Goal: Transaction & Acquisition: Purchase product/service

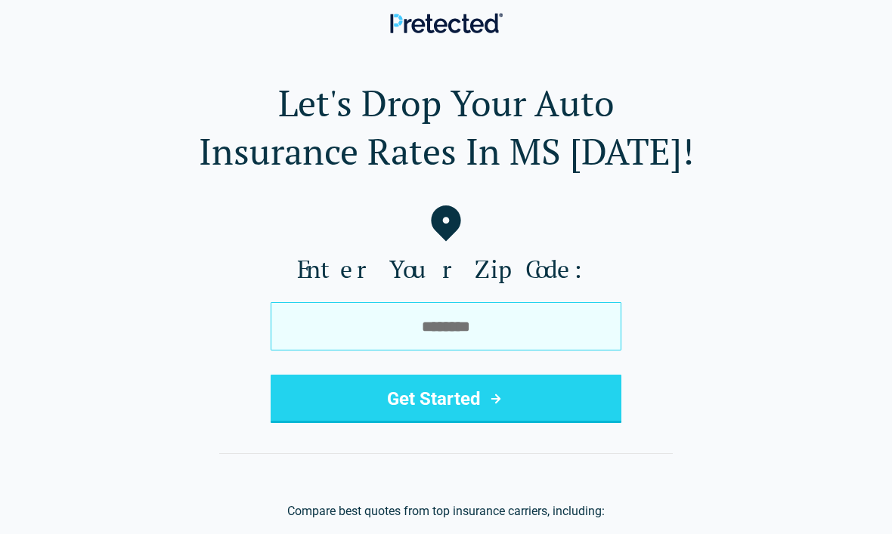
click at [545, 316] on input "tel" at bounding box center [446, 326] width 351 height 48
type input "*****"
click at [525, 391] on button "Get Started" at bounding box center [446, 399] width 351 height 48
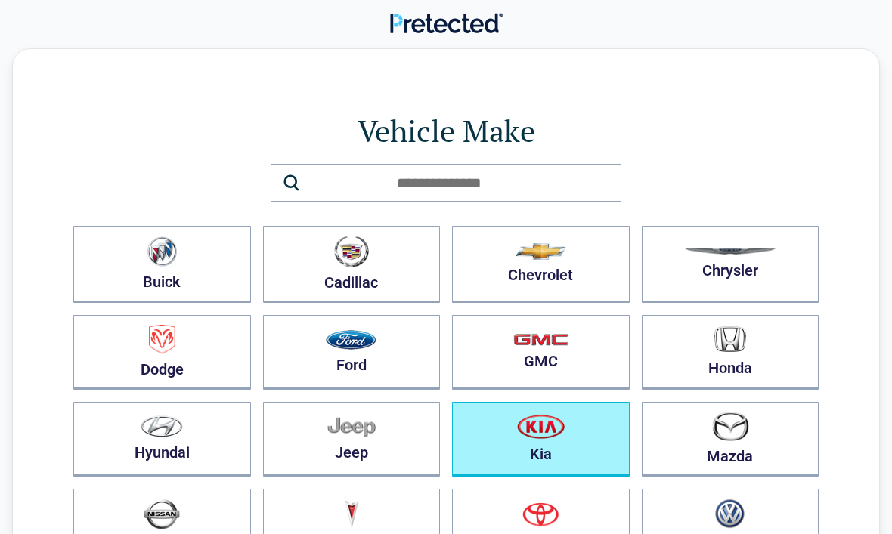
click at [534, 431] on img "button" at bounding box center [541, 426] width 48 height 25
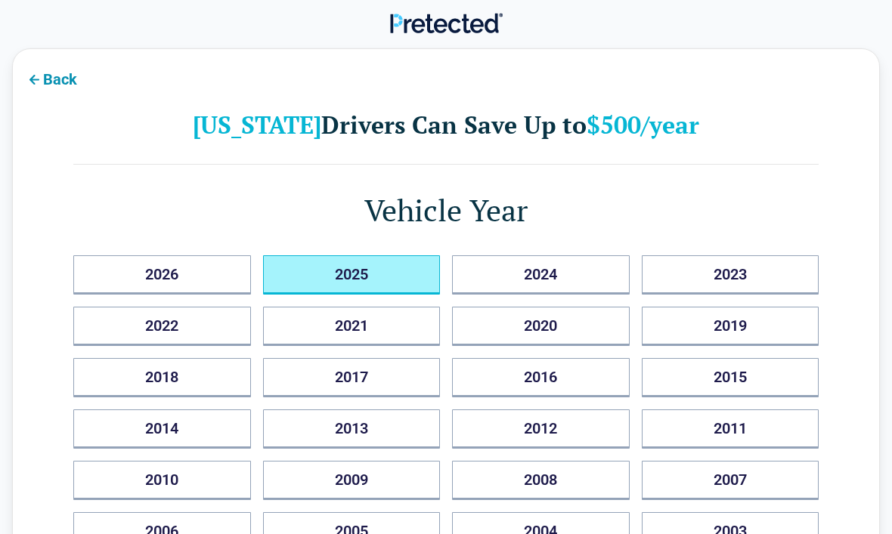
click at [382, 266] on button "2025" at bounding box center [352, 275] width 178 height 39
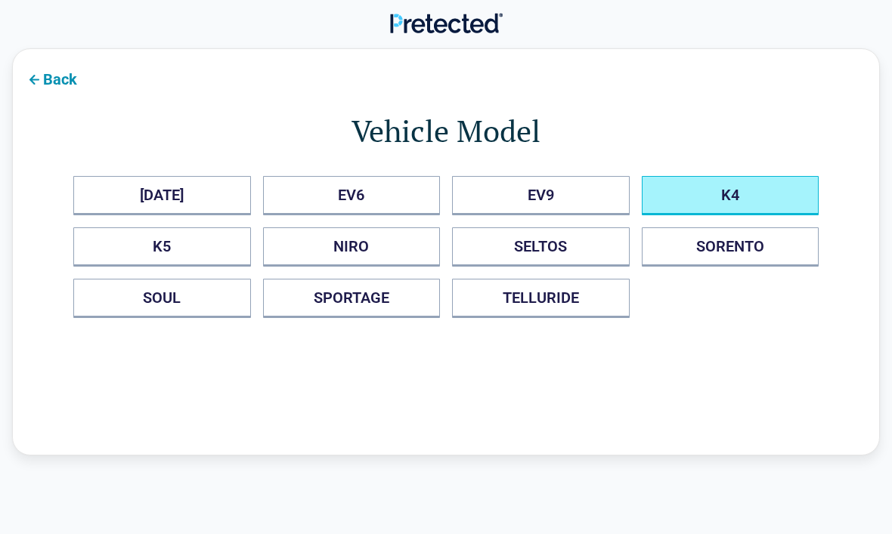
click at [712, 209] on button "K4" at bounding box center [731, 195] width 178 height 39
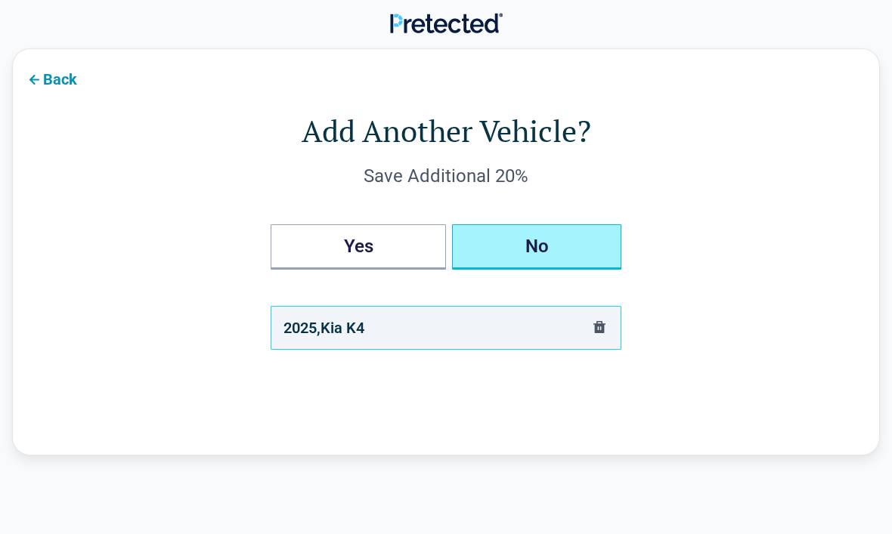
click at [589, 233] on button "No" at bounding box center [536, 247] width 169 height 45
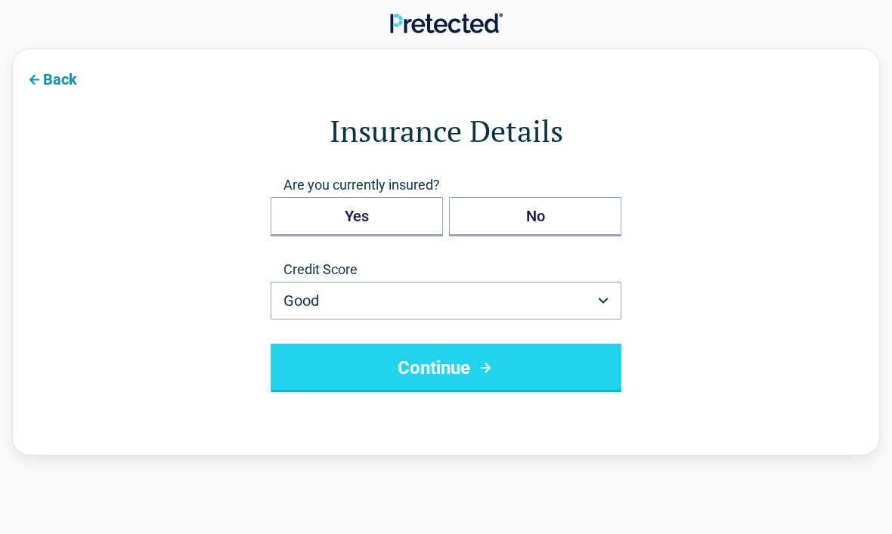
click at [565, 302] on button "Good" at bounding box center [446, 301] width 351 height 38
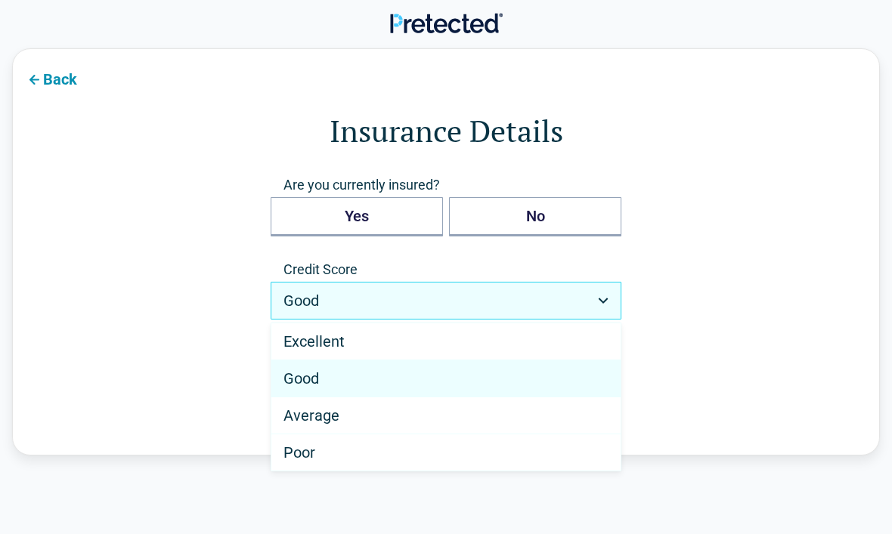
click at [394, 382] on div "Good" at bounding box center [445, 379] width 349 height 37
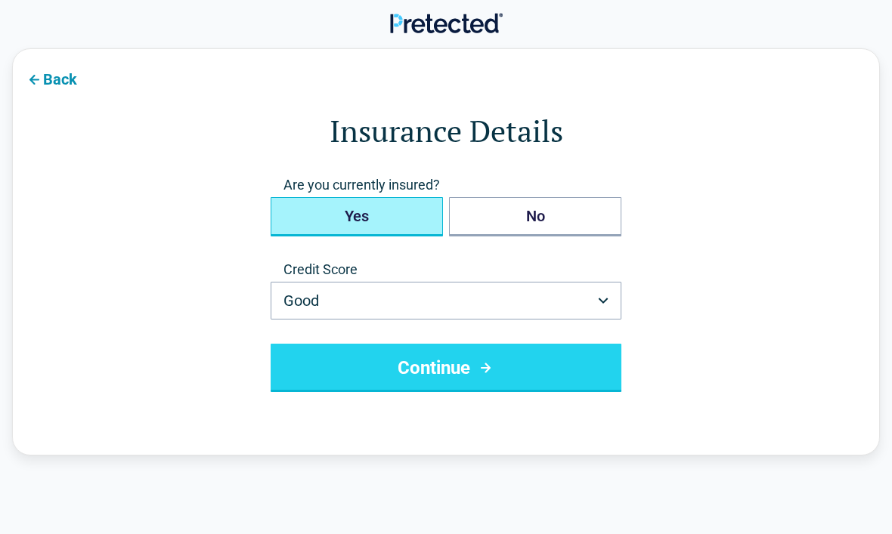
click at [386, 218] on button "Yes" at bounding box center [357, 216] width 172 height 39
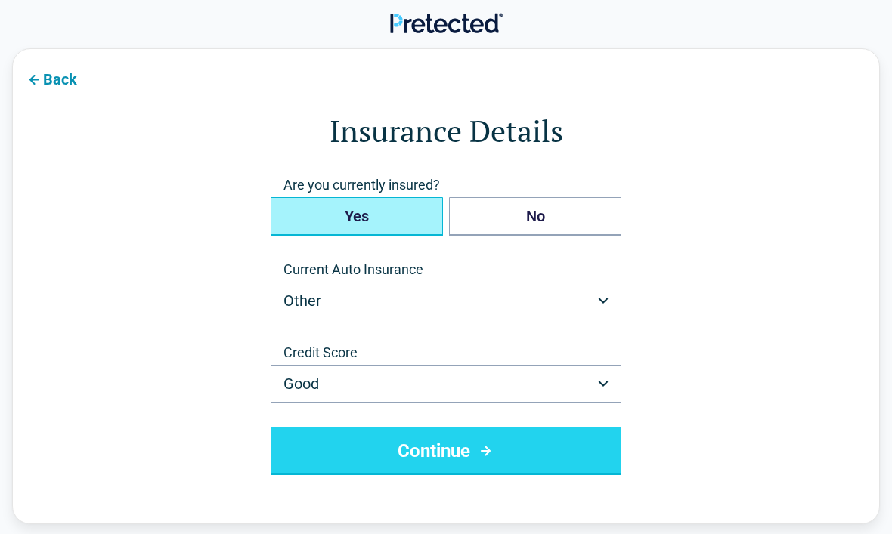
click at [449, 304] on button "Other" at bounding box center [446, 301] width 351 height 38
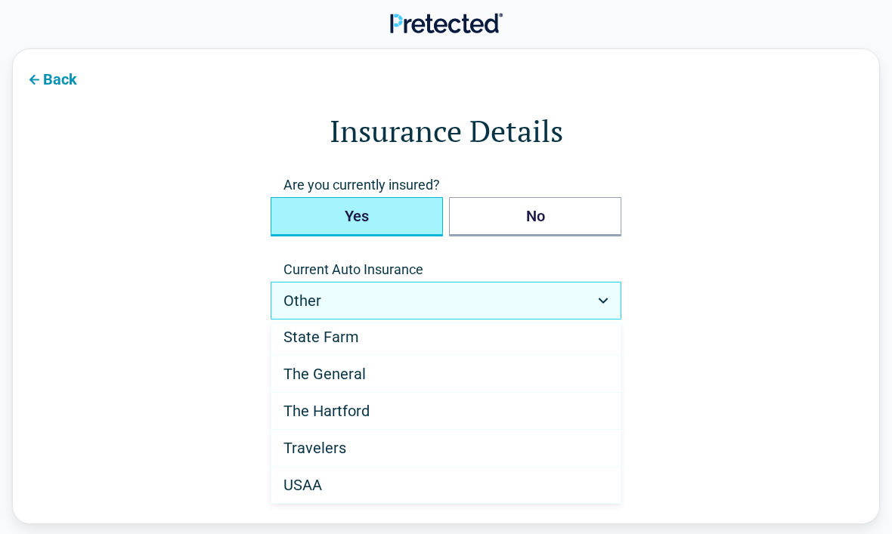
scroll to position [894, 0]
click at [382, 438] on div "Travelers" at bounding box center [445, 448] width 349 height 37
select select "*********"
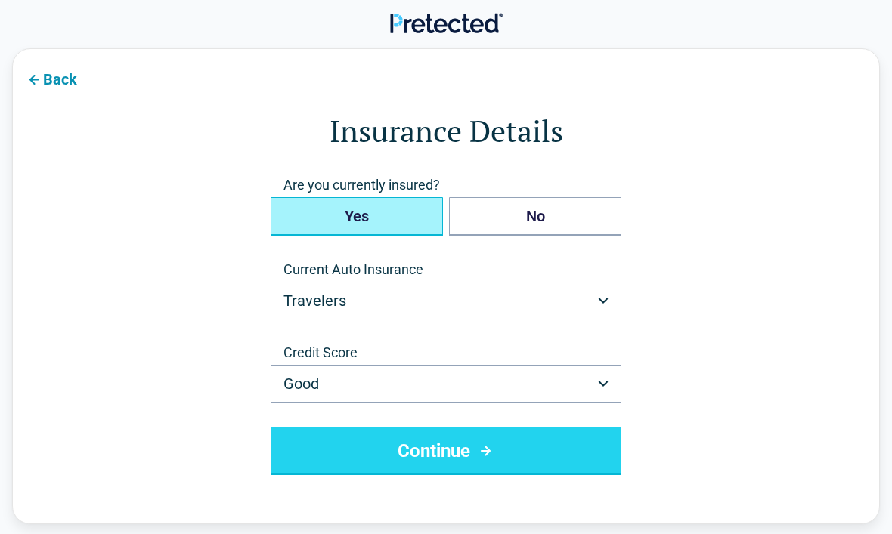
click at [466, 454] on button "Continue" at bounding box center [446, 451] width 351 height 48
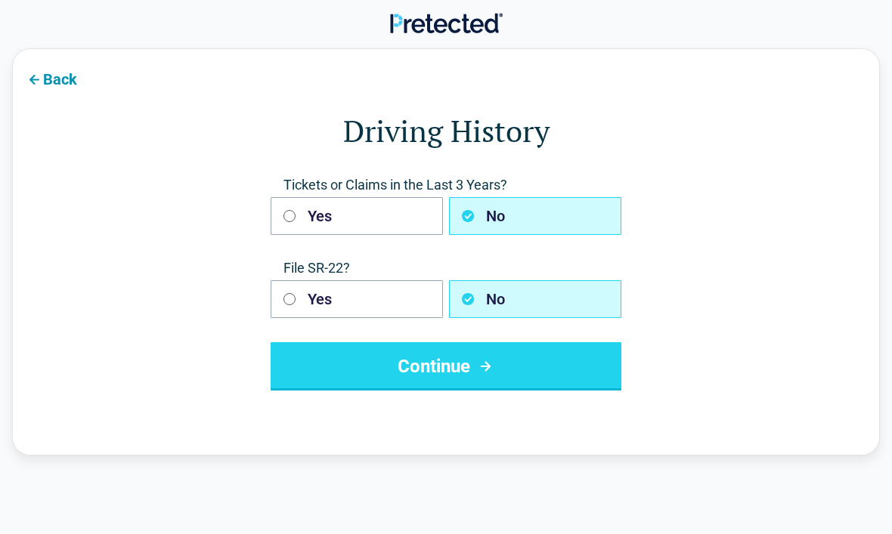
click at [454, 373] on button "Continue" at bounding box center [446, 366] width 351 height 48
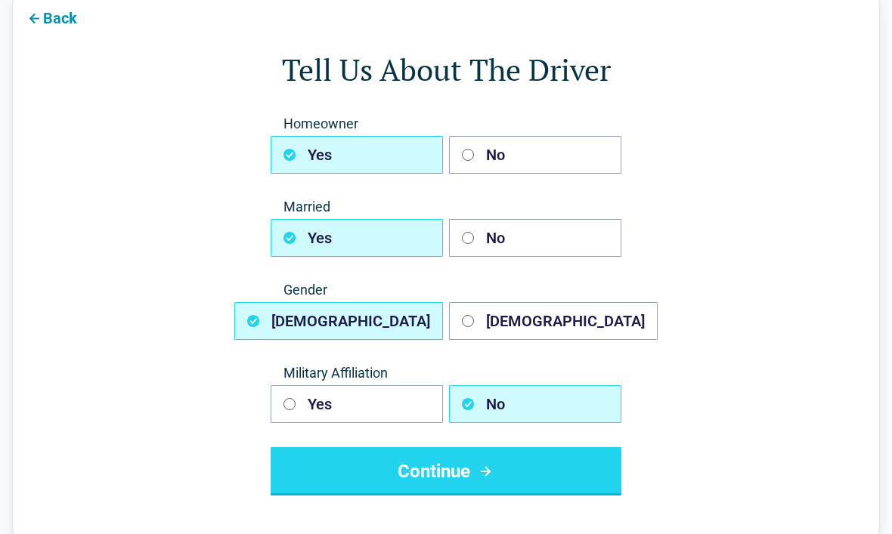
scroll to position [60, 0]
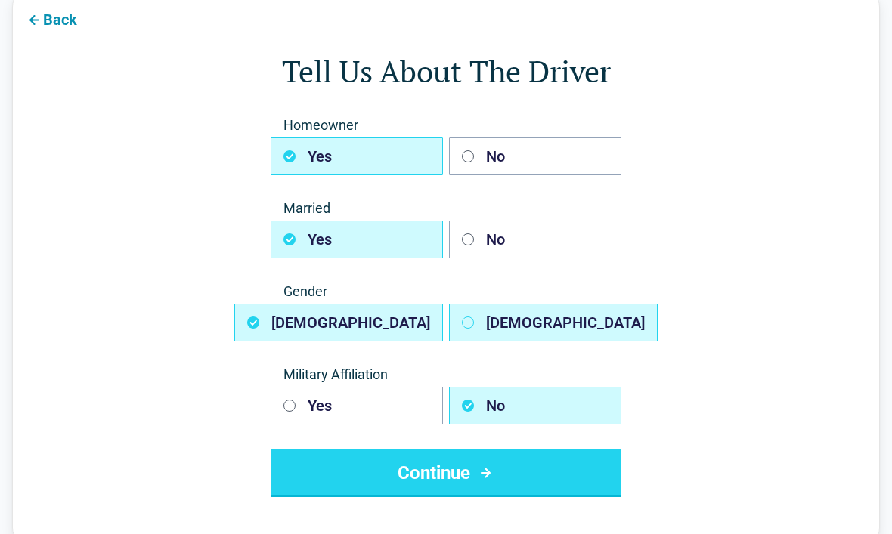
click at [536, 315] on button "Female" at bounding box center [553, 323] width 209 height 38
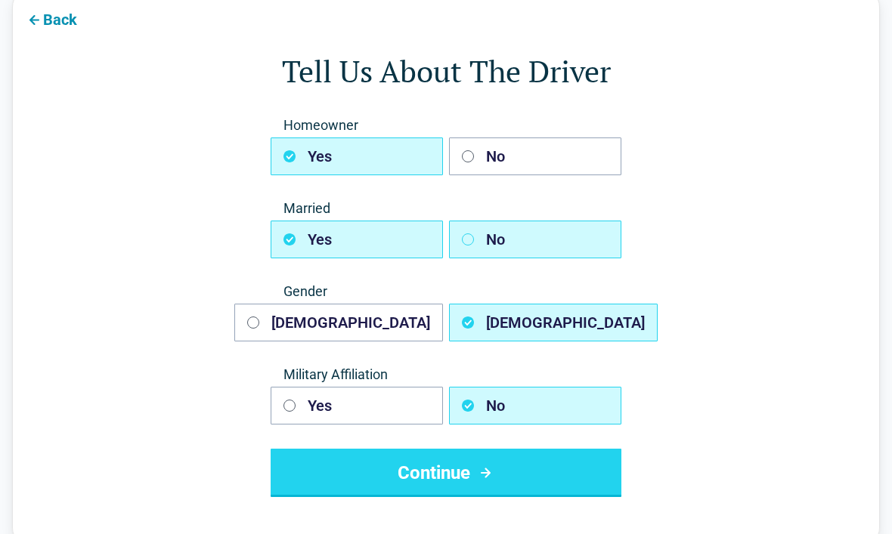
click at [522, 237] on button "No" at bounding box center [535, 240] width 172 height 38
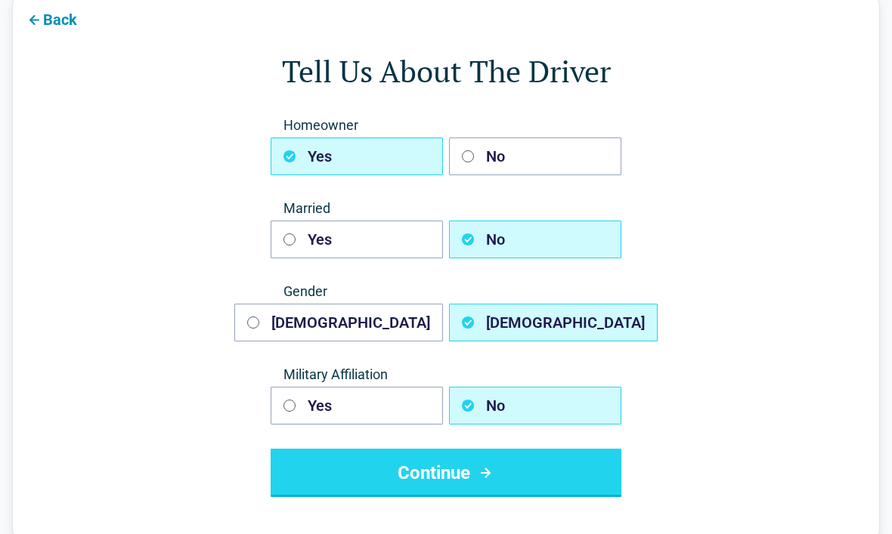
click at [527, 147] on button "No" at bounding box center [535, 157] width 172 height 38
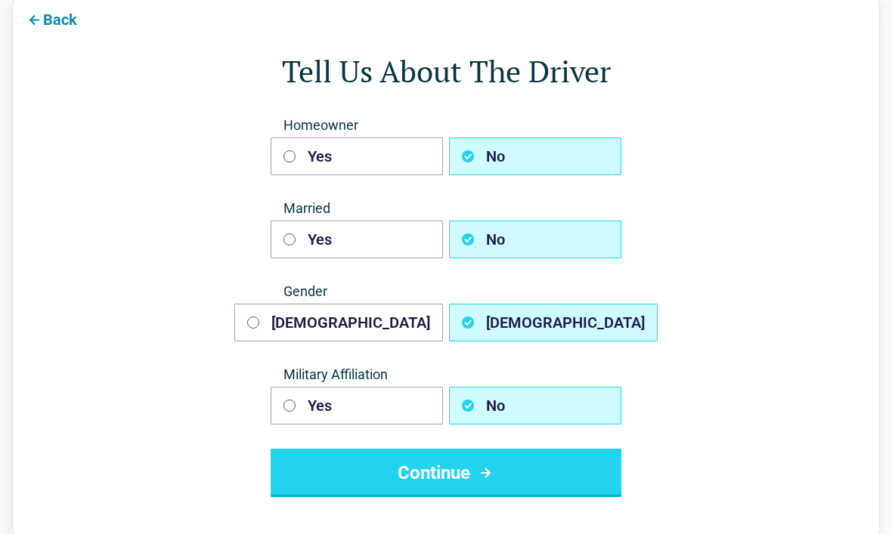
click at [526, 494] on button "Continue" at bounding box center [446, 473] width 351 height 48
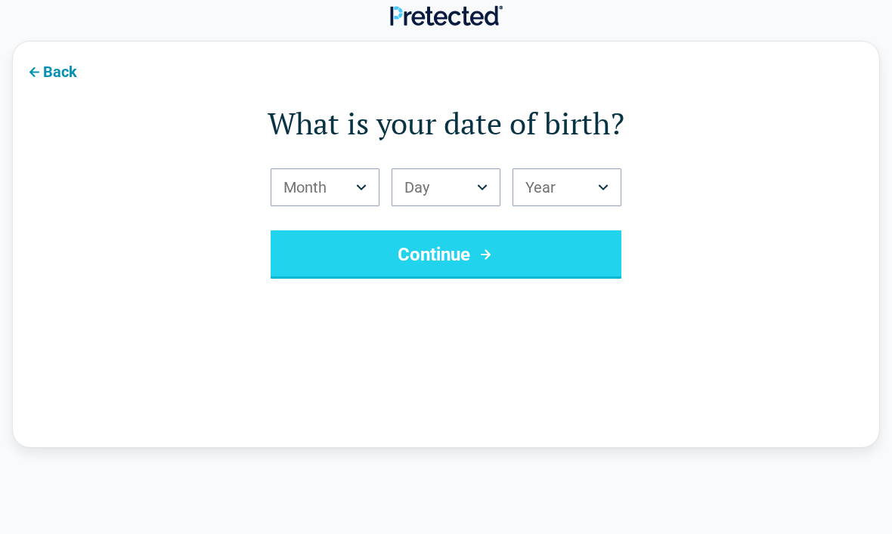
scroll to position [50, 0]
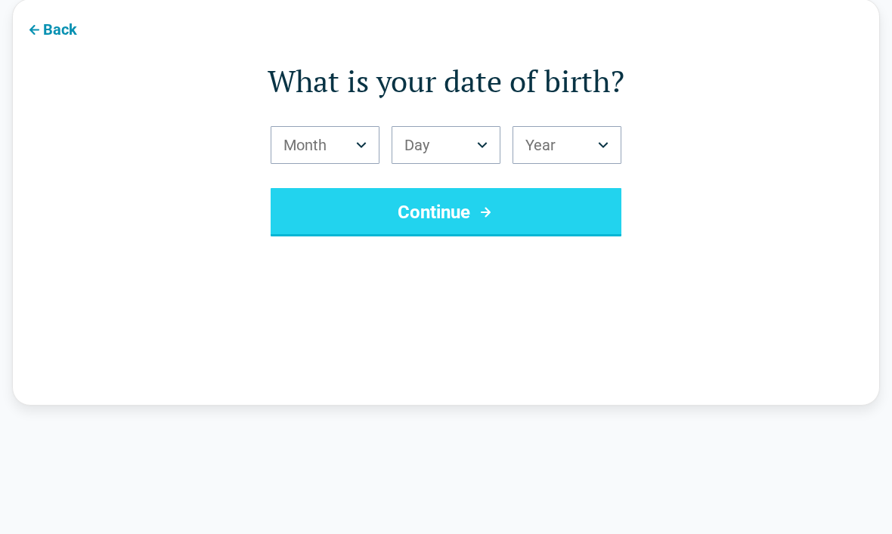
click at [357, 147] on icon "Birth Month" at bounding box center [361, 145] width 11 height 6
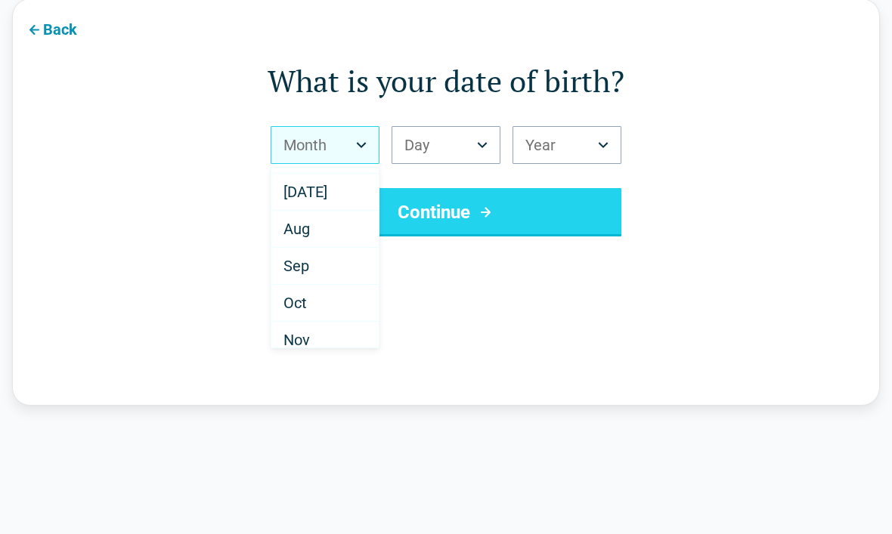
scroll to position [211, 0]
click at [286, 183] on div "Jul" at bounding box center [324, 197] width 107 height 37
select select "*"
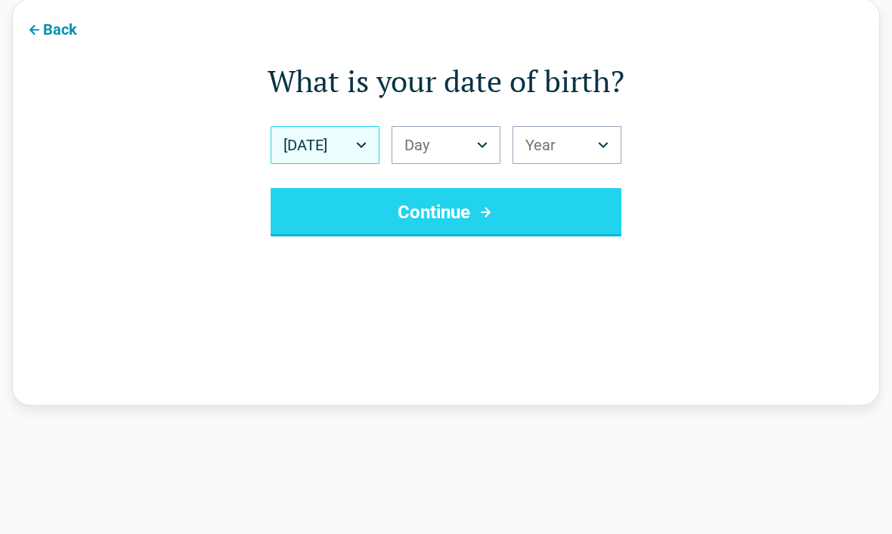
click at [464, 148] on button "Day" at bounding box center [446, 145] width 109 height 38
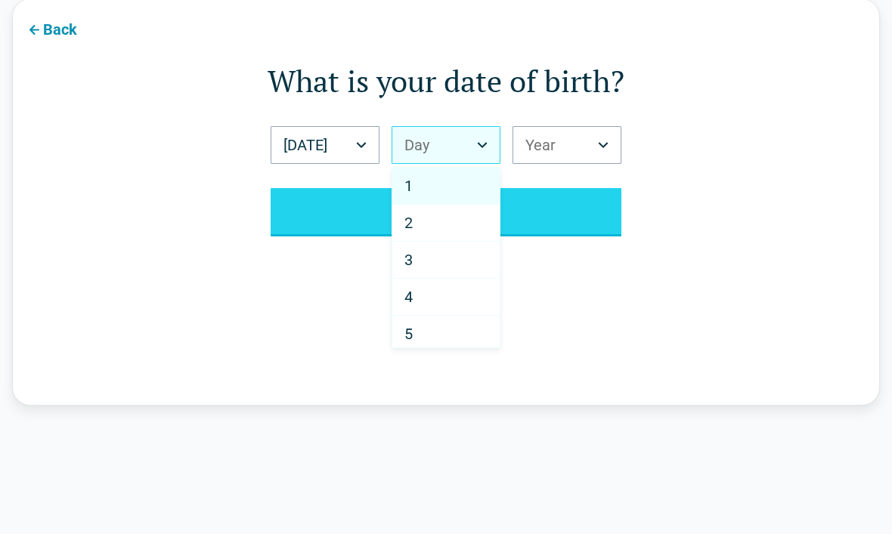
click at [428, 249] on div "3" at bounding box center [445, 260] width 107 height 37
select select "*"
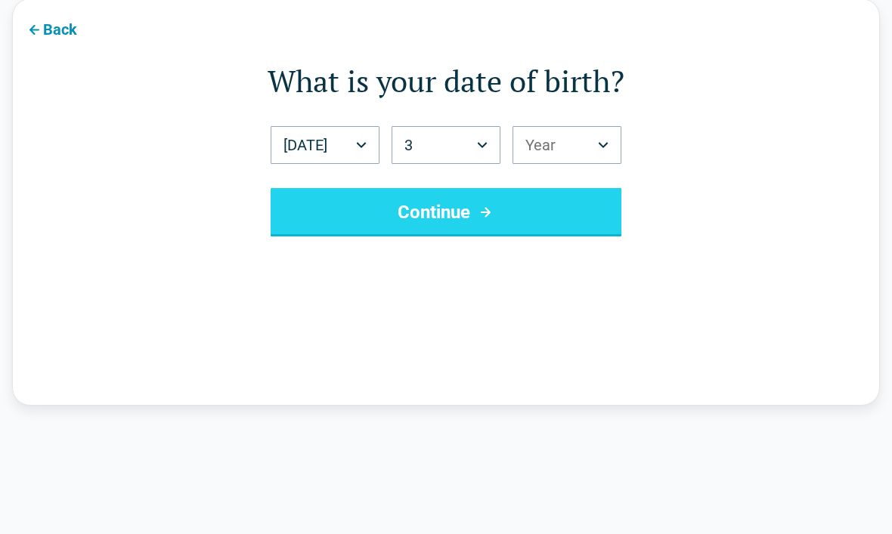
click at [567, 145] on button "Year" at bounding box center [567, 145] width 109 height 38
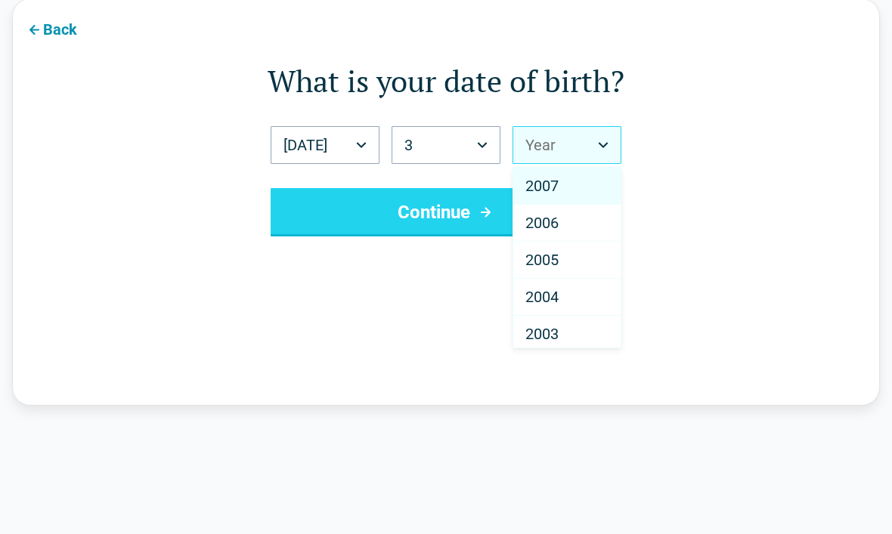
scroll to position [0, 0]
click at [569, 179] on div "2007" at bounding box center [566, 186] width 107 height 37
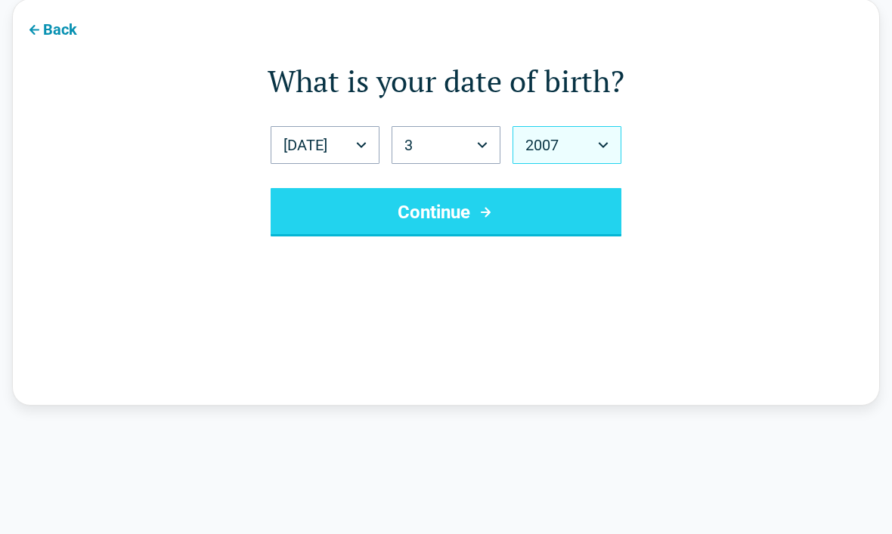
click at [552, 210] on button "Continue" at bounding box center [446, 212] width 351 height 48
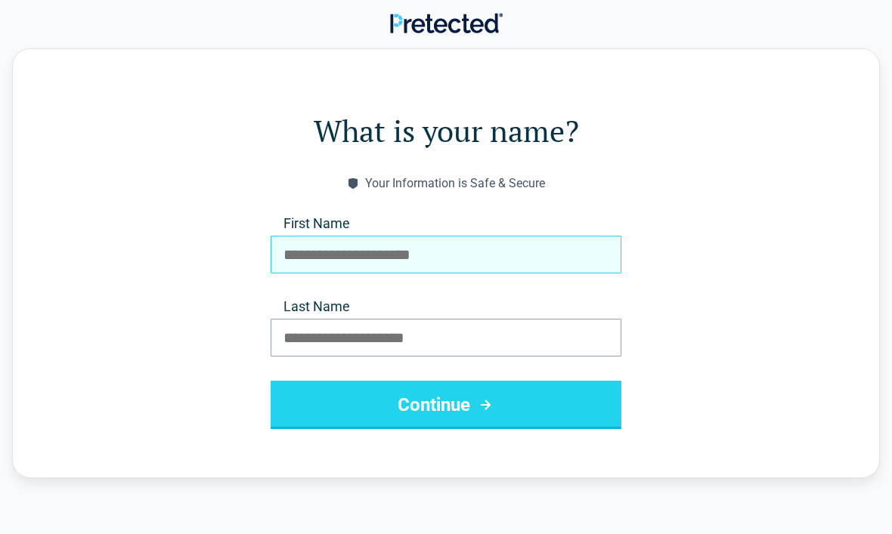
click at [554, 238] on input "First Name" at bounding box center [446, 255] width 351 height 38
type input "*******"
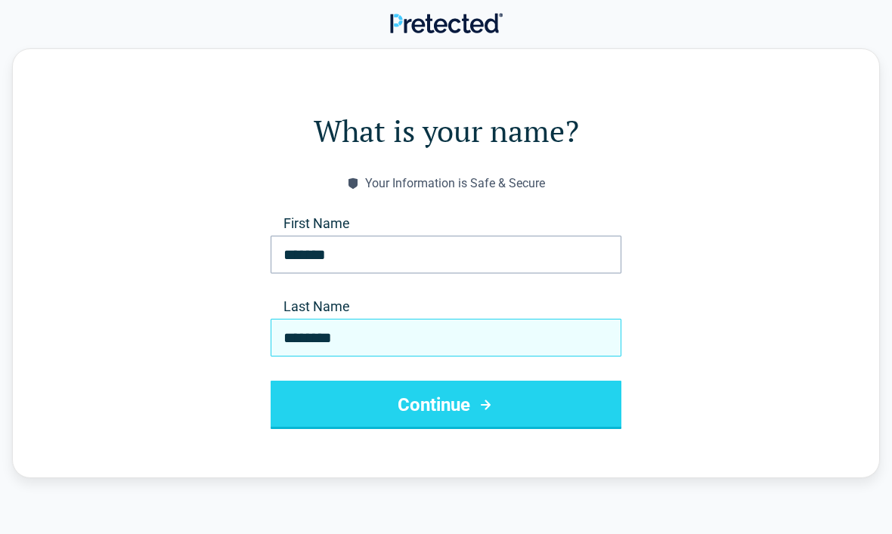
type input "********"
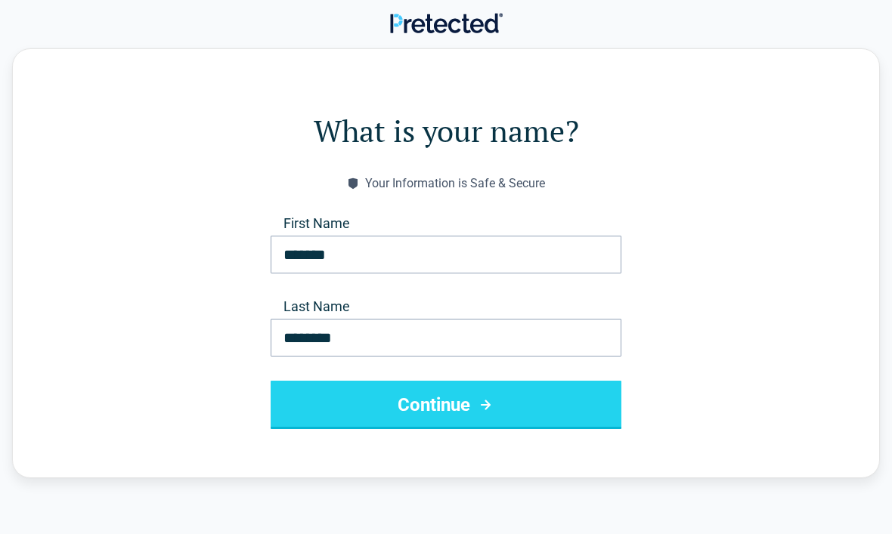
click at [550, 416] on button "Continue" at bounding box center [446, 405] width 351 height 48
